Goal: Task Accomplishment & Management: Manage account settings

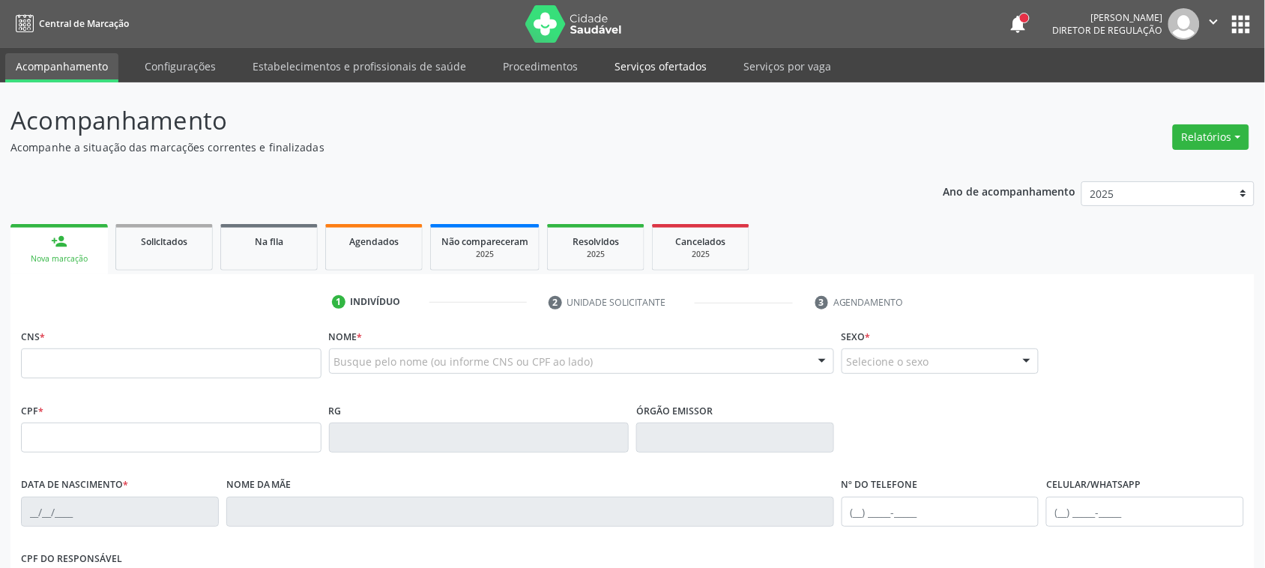
click at [650, 61] on link "Serviços ofertados" at bounding box center [660, 66] width 113 height 26
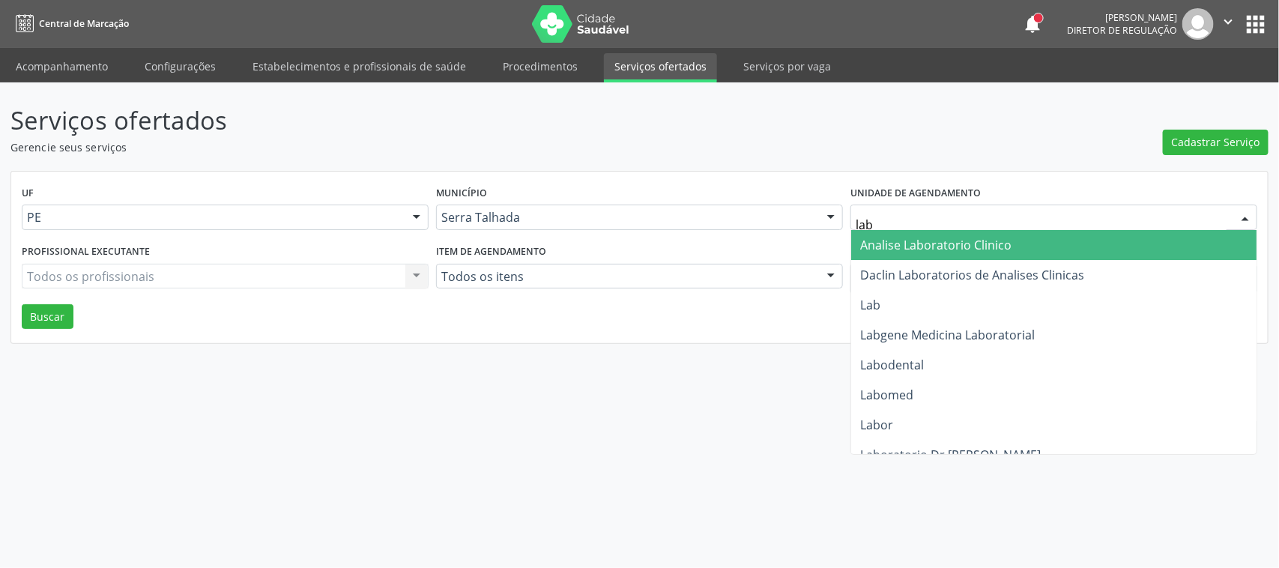
type input "labg"
click at [1001, 257] on span "Labgene Medicina Laboratorial" at bounding box center [1053, 245] width 405 height 30
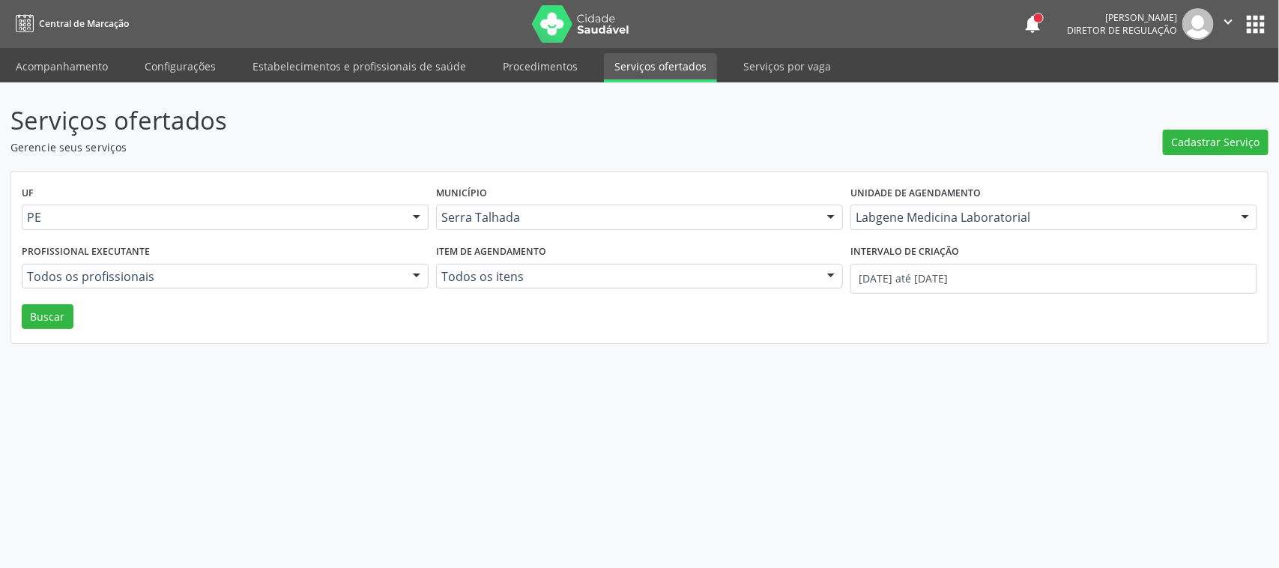
click at [35, 332] on div "UF PE PE Nenhum resultado encontrado para: " " Não há nenhuma opção para ser ex…" at bounding box center [639, 258] width 1257 height 172
click at [34, 317] on button "Buscar" at bounding box center [48, 316] width 52 height 25
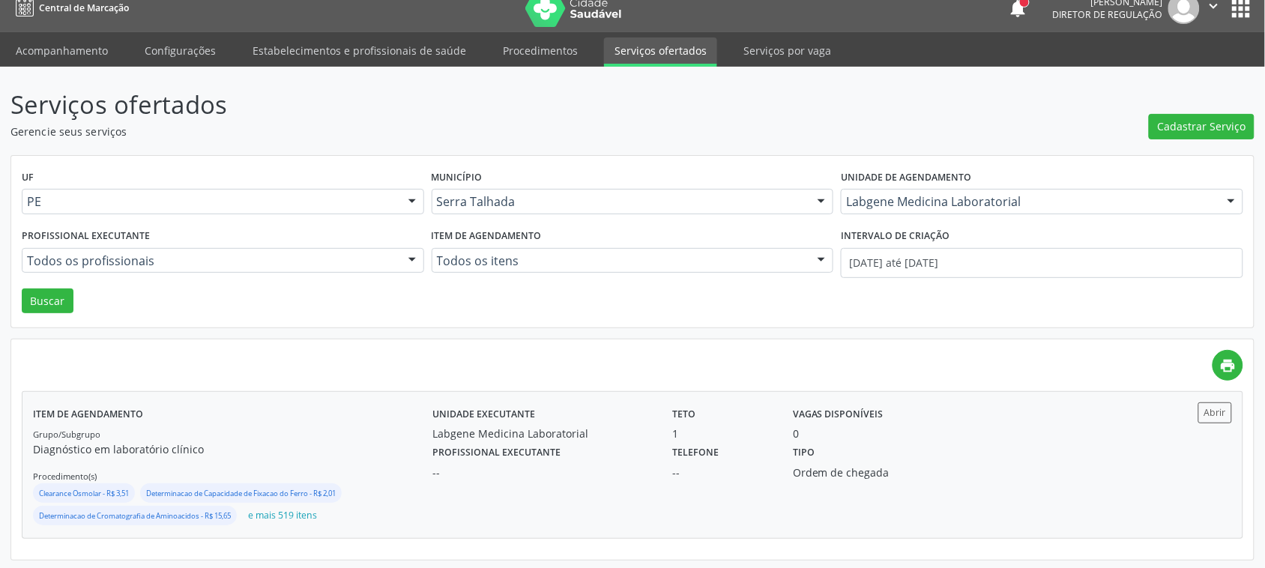
scroll to position [19, 0]
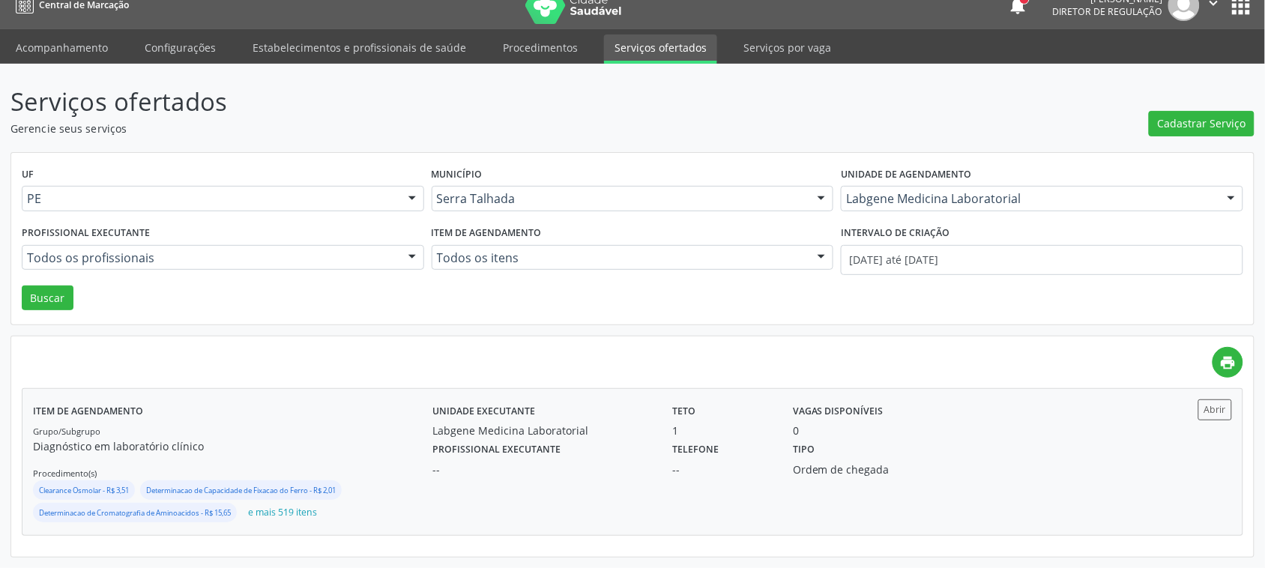
click at [821, 444] on div "Tipo Ordem de chegada" at bounding box center [872, 457] width 180 height 39
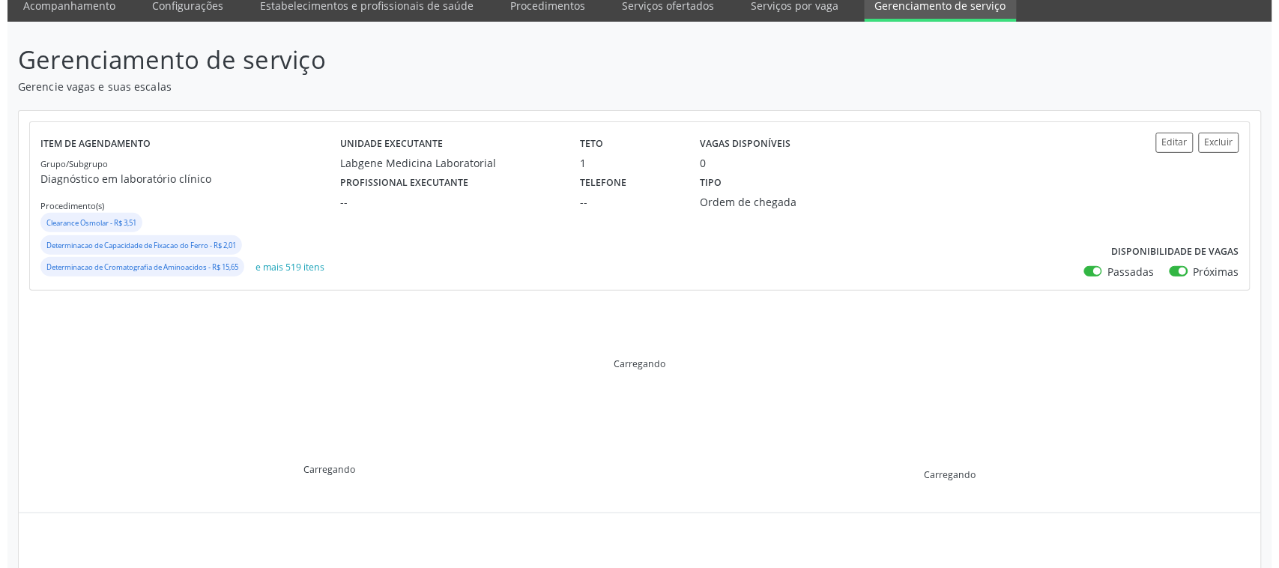
scroll to position [94, 0]
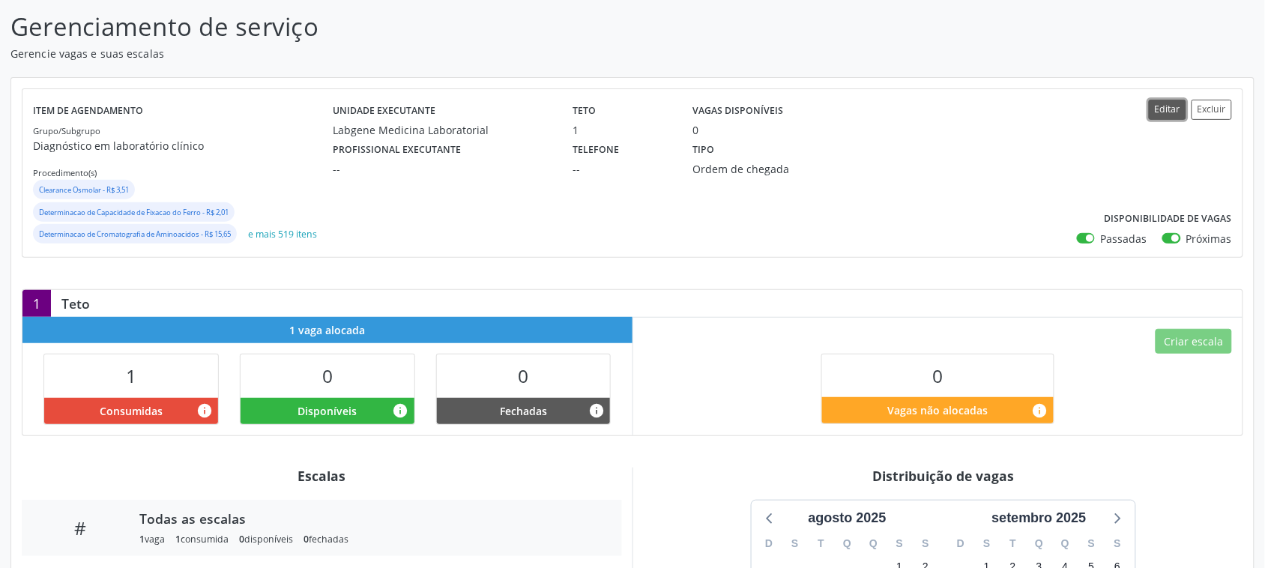
click at [1166, 110] on button "Editar" at bounding box center [1167, 110] width 37 height 20
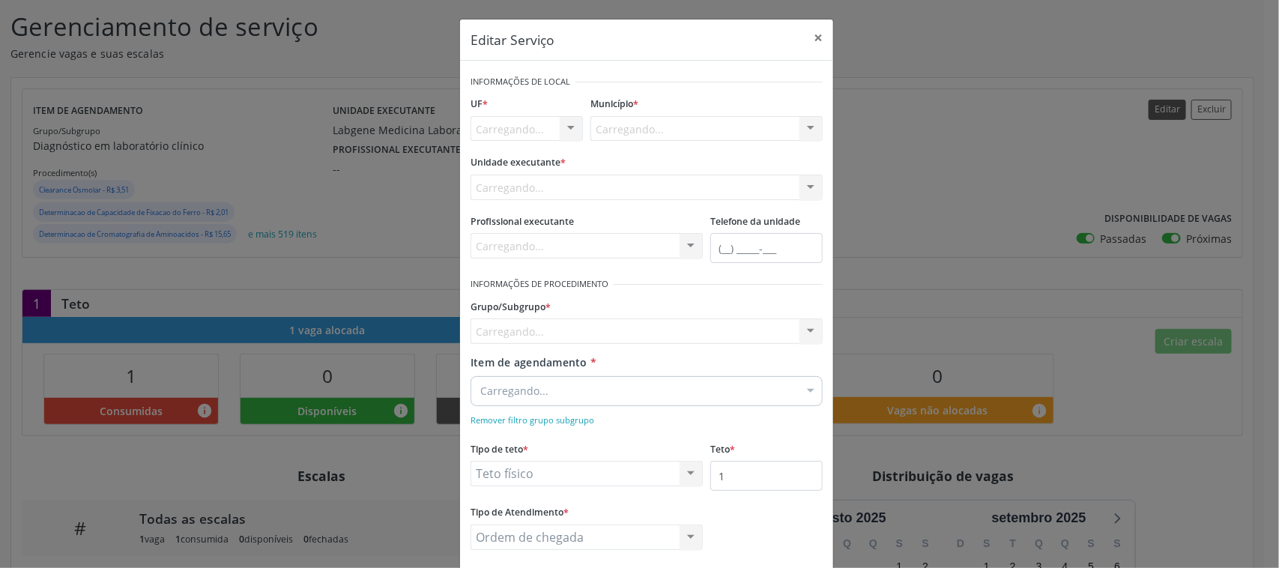
scroll to position [0, 0]
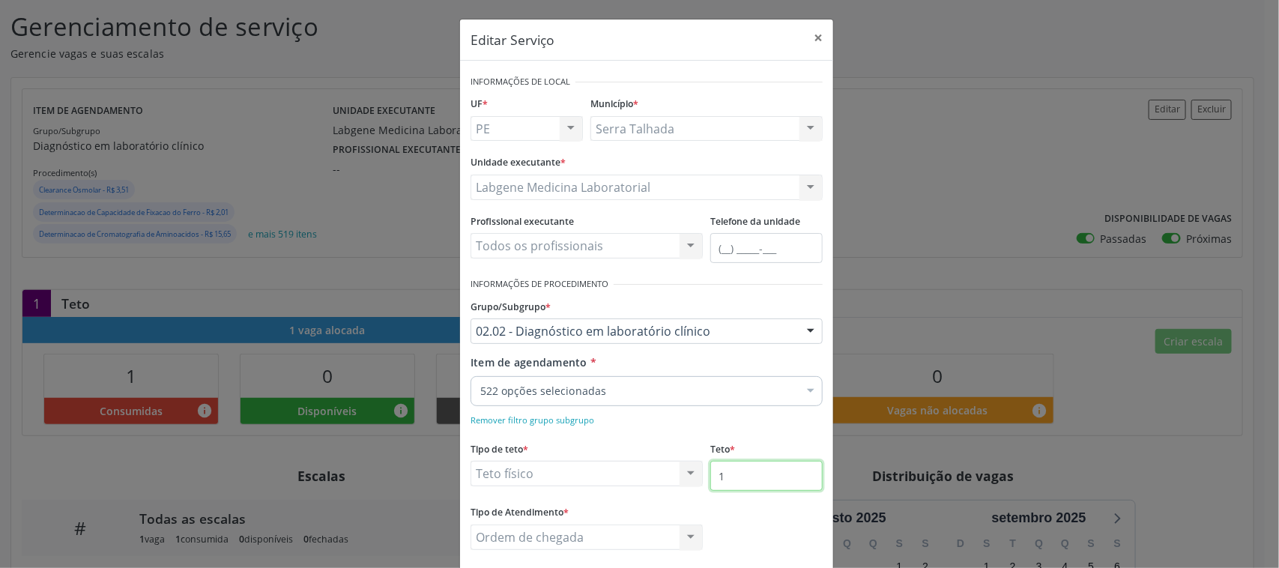
click at [722, 480] on input "1" at bounding box center [766, 476] width 112 height 30
type input "3"
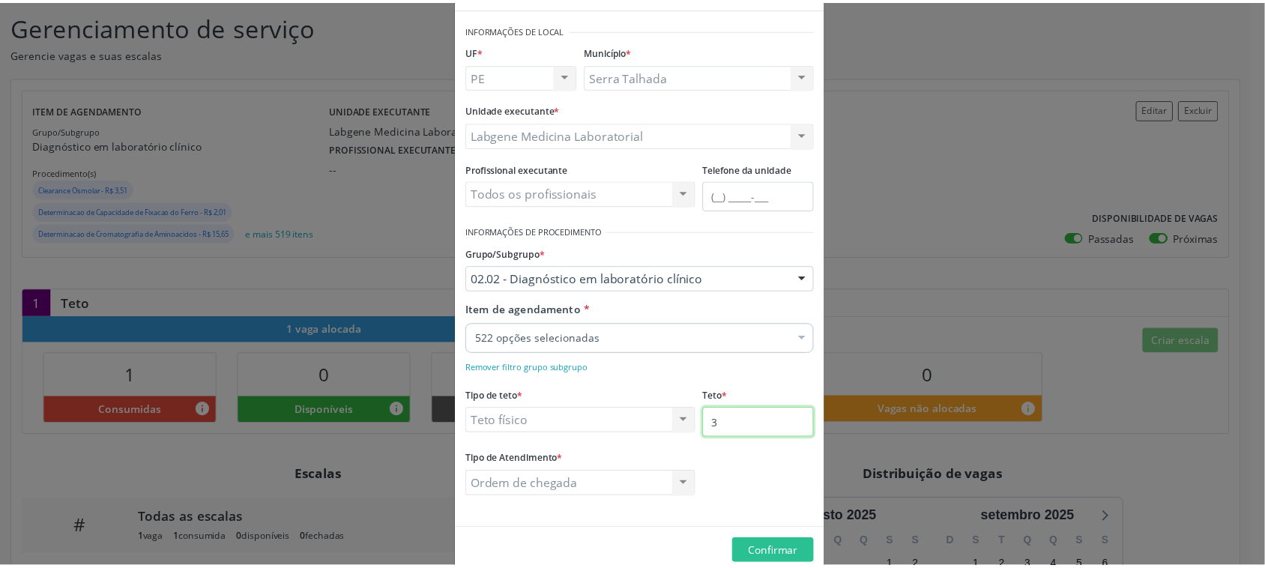
scroll to position [79, 0]
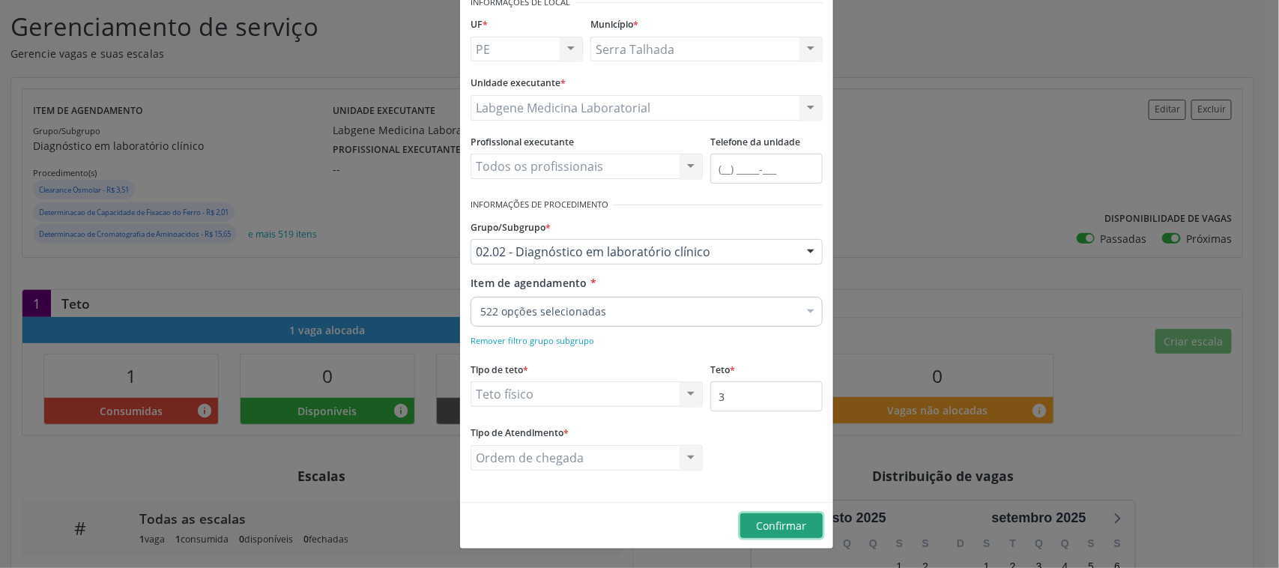
click at [766, 522] on span "Confirmar" at bounding box center [782, 526] width 50 height 14
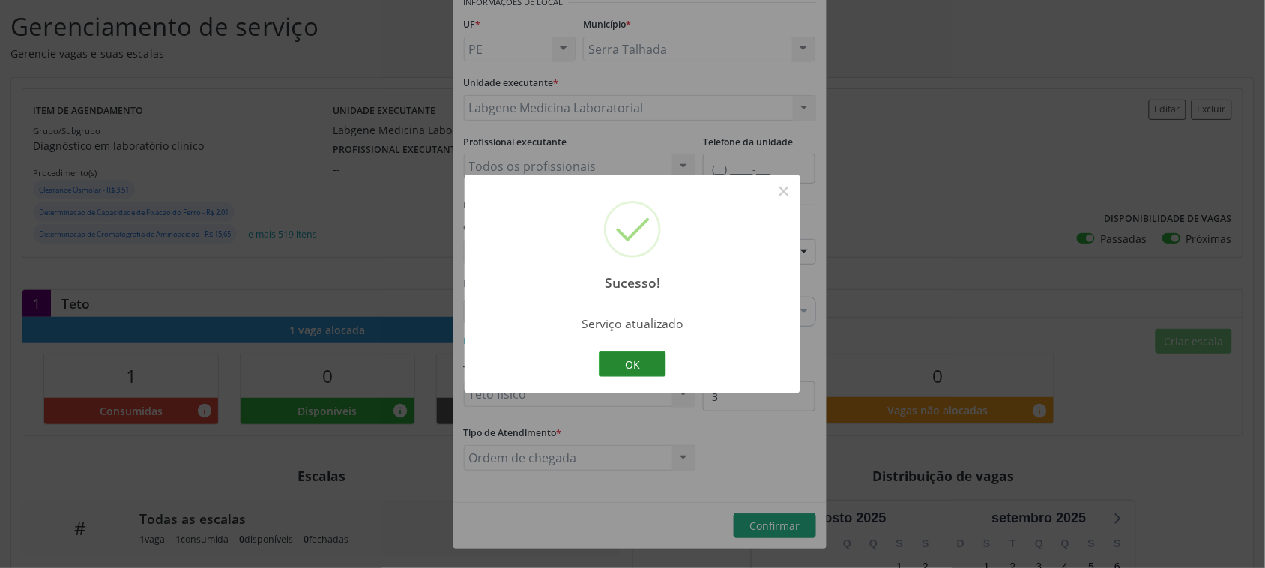
click at [632, 368] on button "OK" at bounding box center [632, 363] width 67 height 25
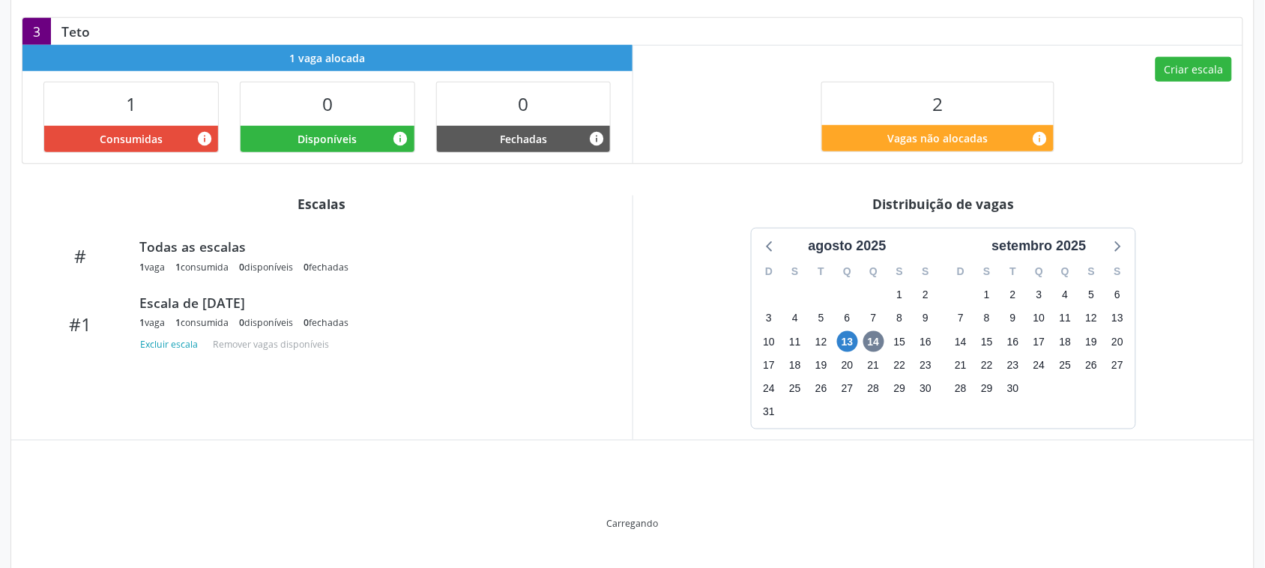
scroll to position [326, 0]
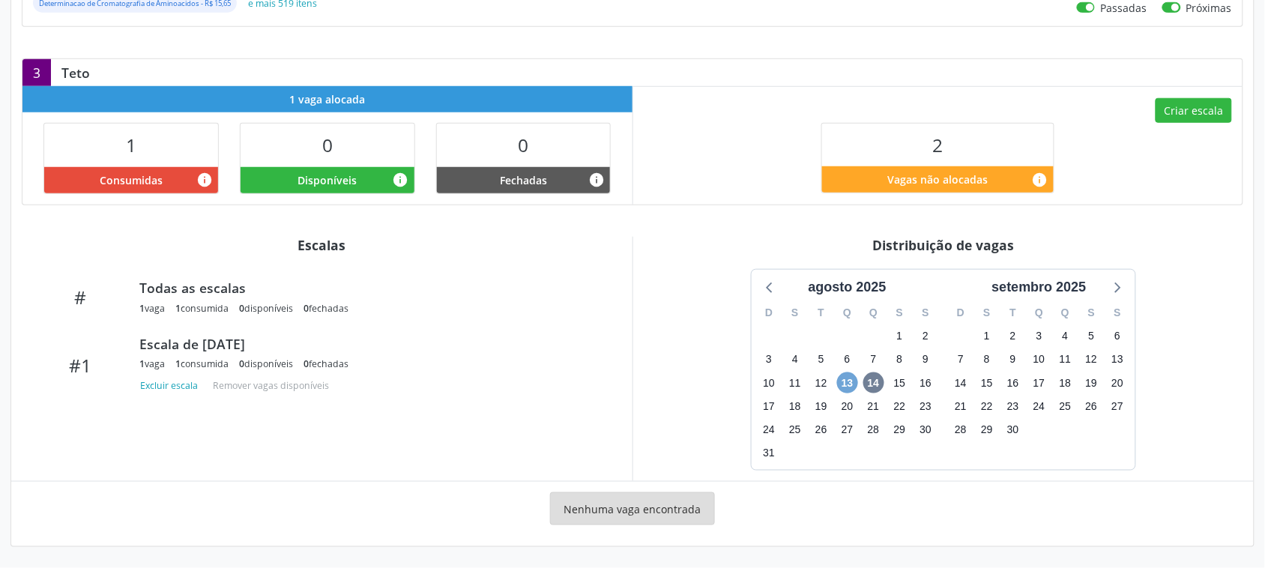
click at [849, 382] on span "13" at bounding box center [847, 382] width 21 height 21
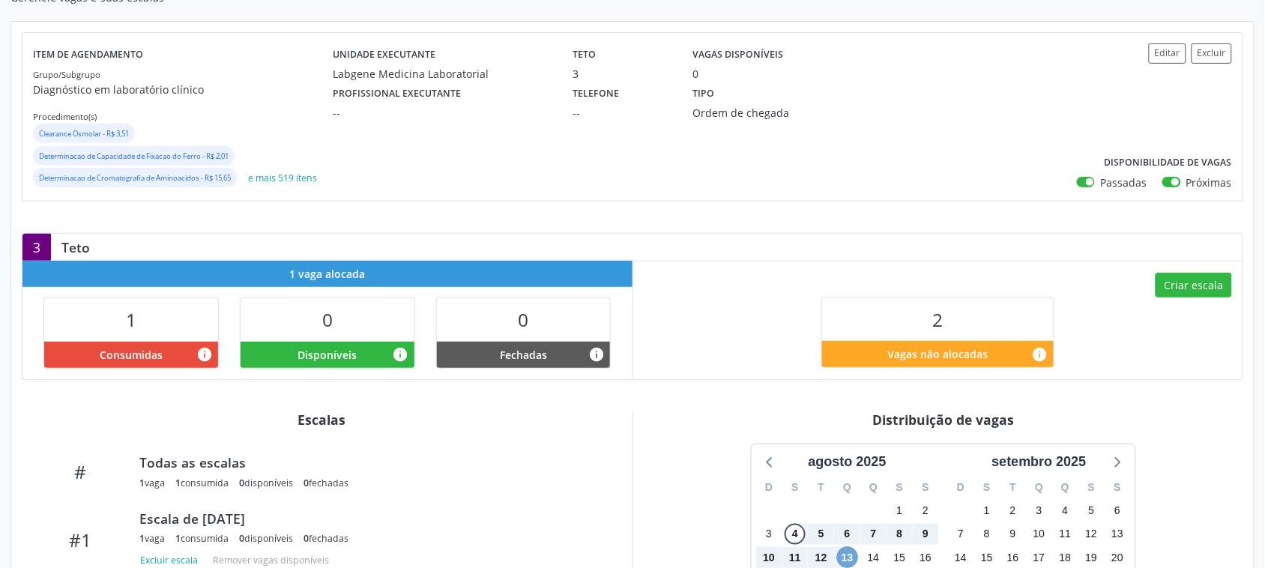
scroll to position [0, 0]
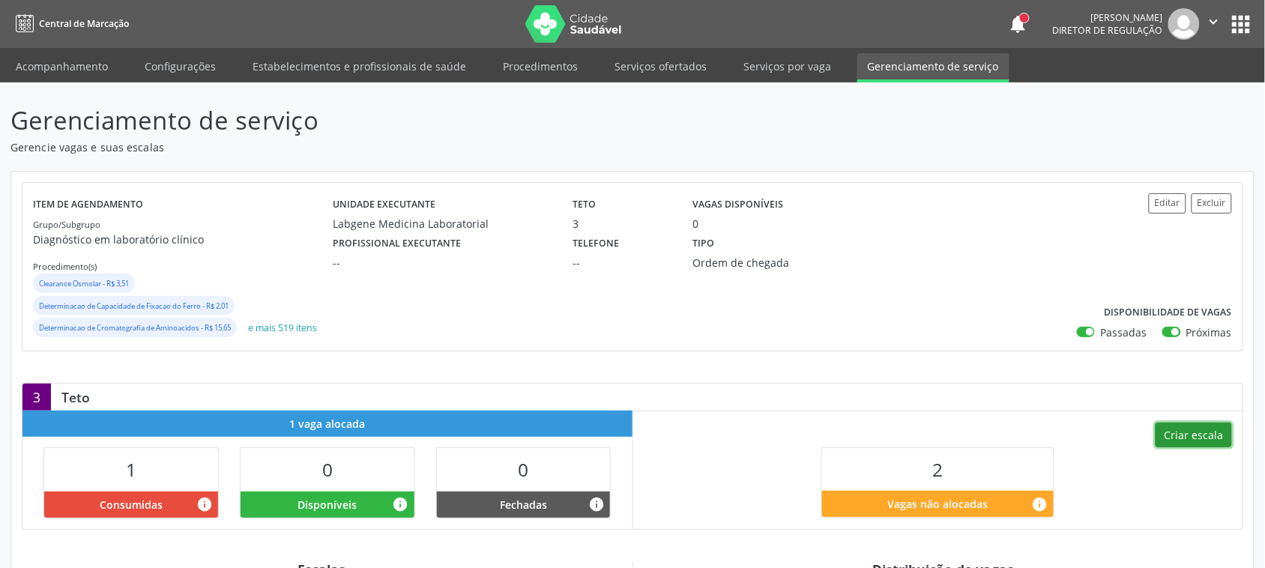
click at [1205, 446] on button "Criar escala" at bounding box center [1194, 435] width 76 height 25
select select "7"
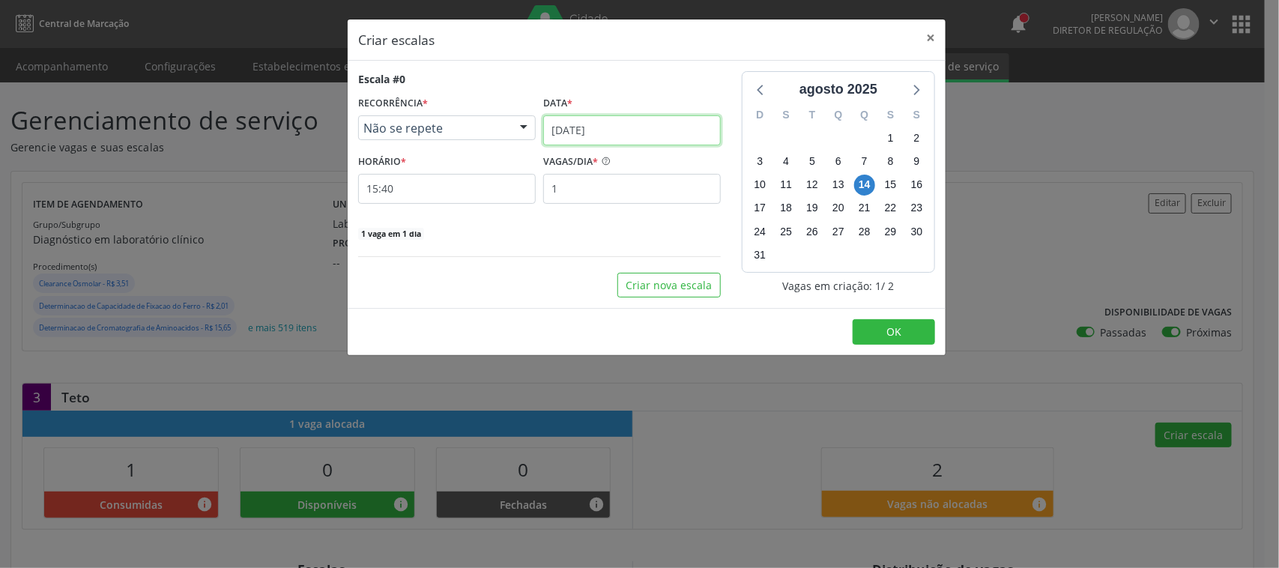
click at [591, 129] on input "[DATE]" at bounding box center [632, 130] width 178 height 30
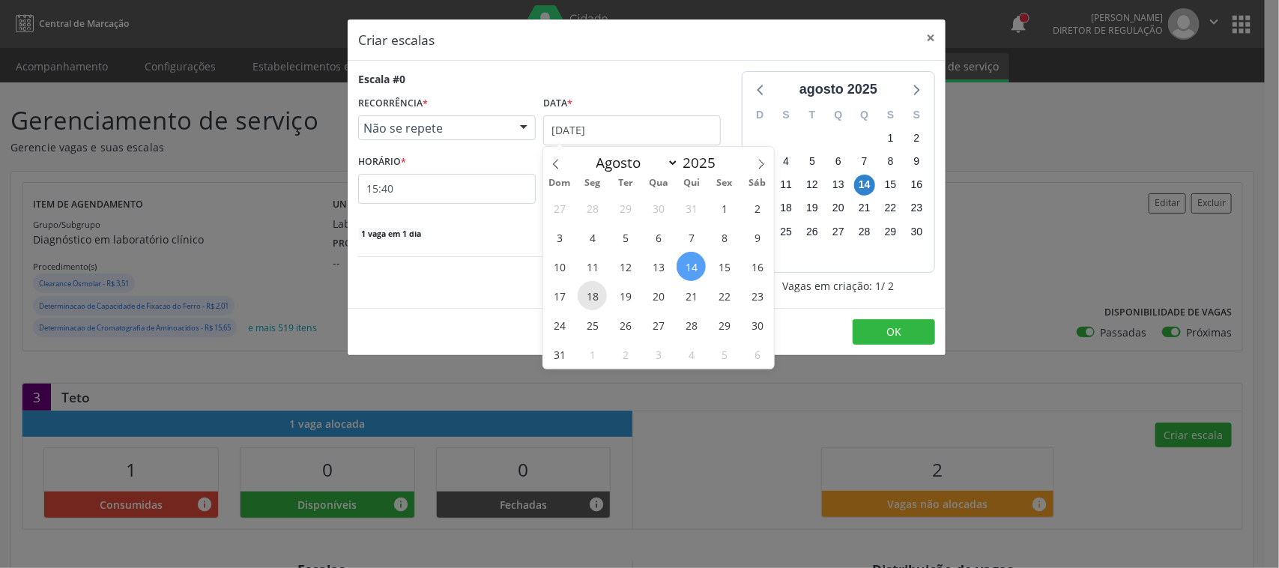
click at [590, 295] on span "18" at bounding box center [592, 295] width 29 height 29
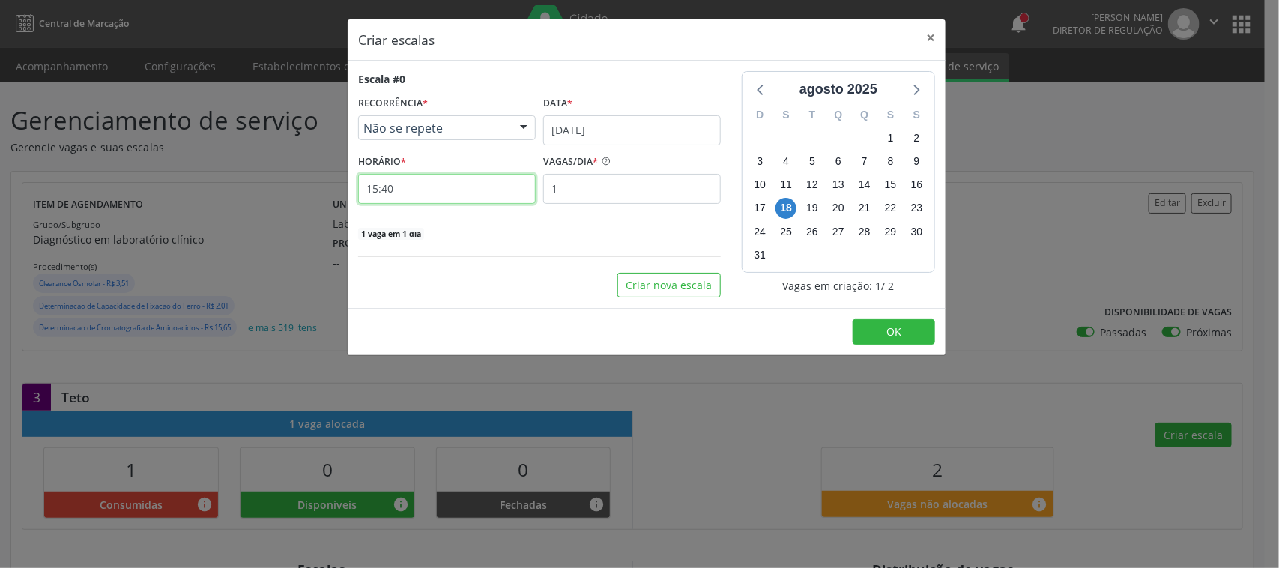
click at [427, 177] on input "15:40" at bounding box center [447, 189] width 178 height 30
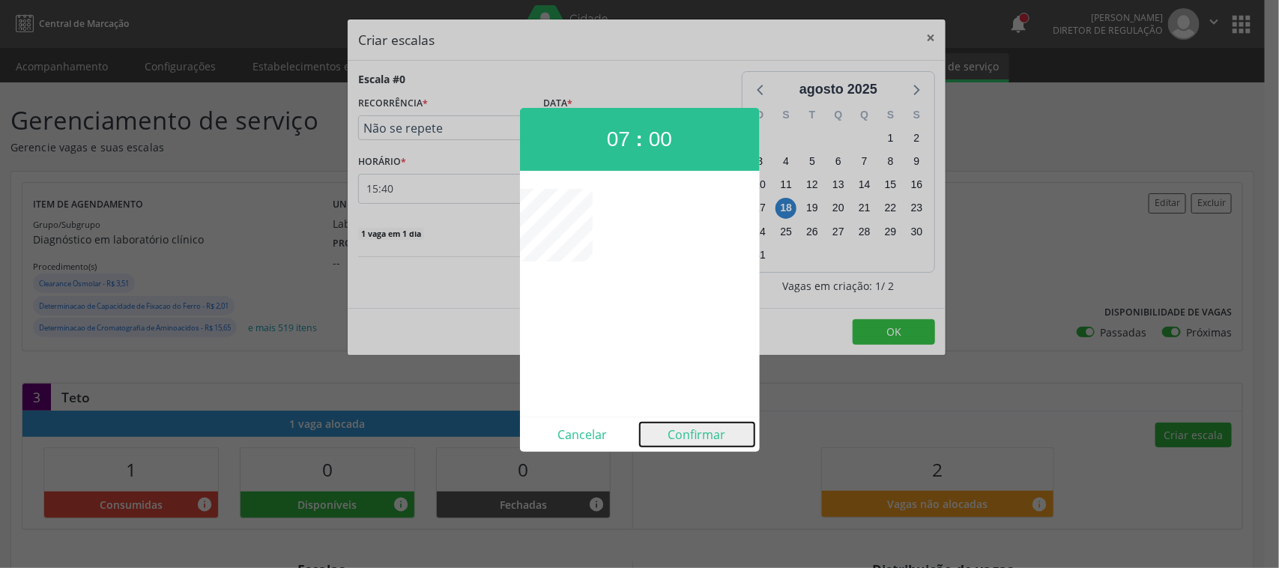
click at [722, 431] on button "Confirmar" at bounding box center [697, 435] width 115 height 24
type input "07:00"
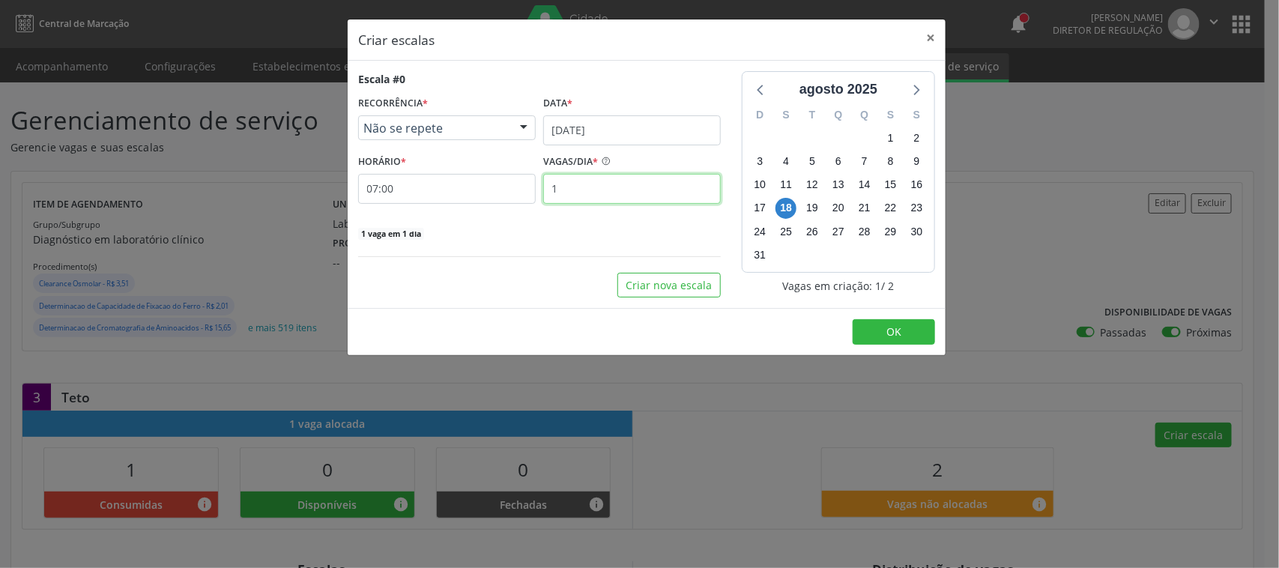
click at [598, 199] on input "1" at bounding box center [632, 189] width 178 height 30
type input "2"
click at [909, 334] on button "OK" at bounding box center [894, 331] width 82 height 25
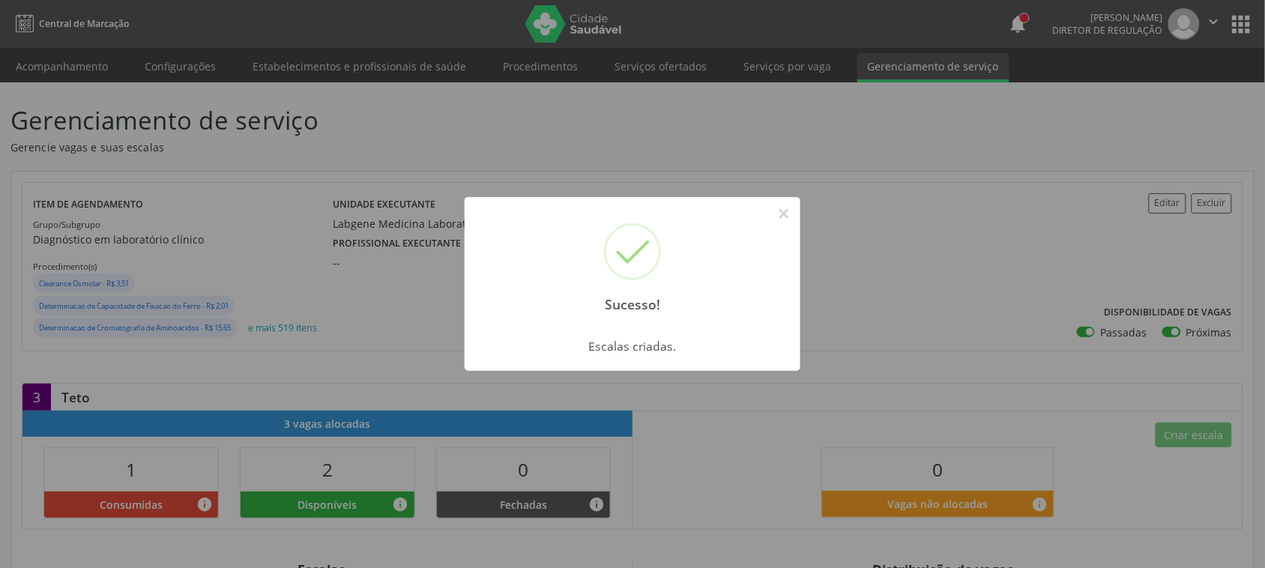
click at [771, 201] on button "×" at bounding box center [783, 213] width 25 height 25
